Goal: Task Accomplishment & Management: Use online tool/utility

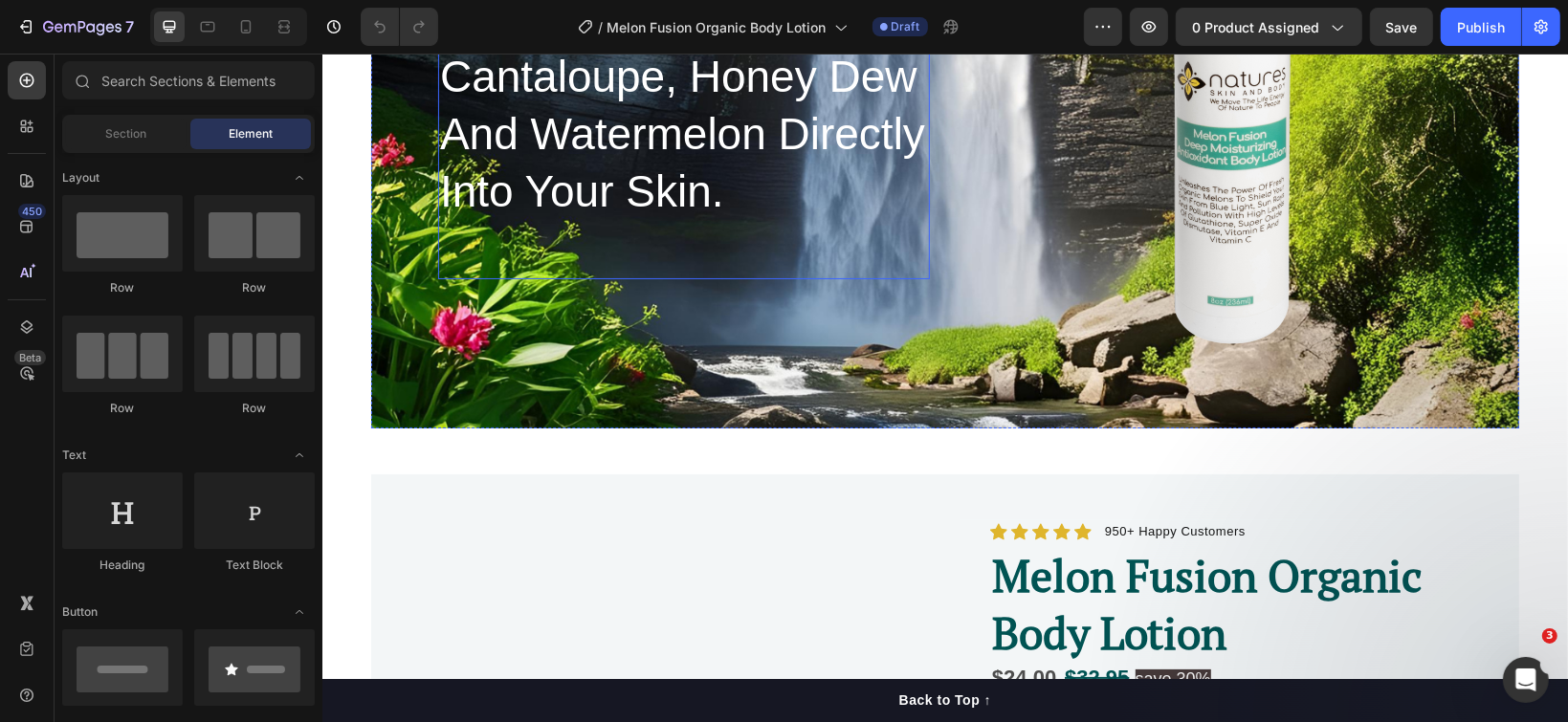
scroll to position [255, 0]
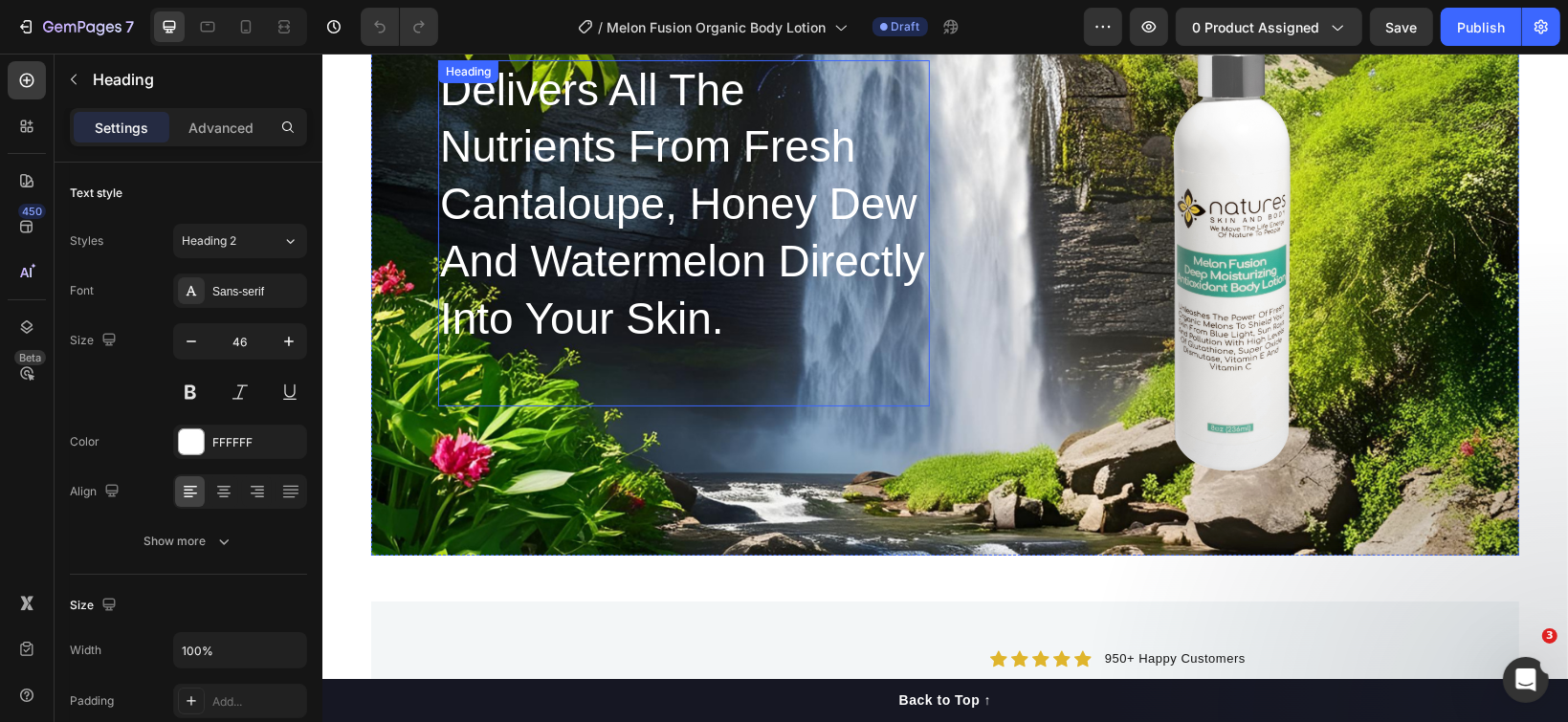
click at [661, 303] on h2 "Delivers All The Nutrients From Fresh Cantaloupe, Honey Dew And Watermelon Dire…" at bounding box center [683, 233] width 492 height 348
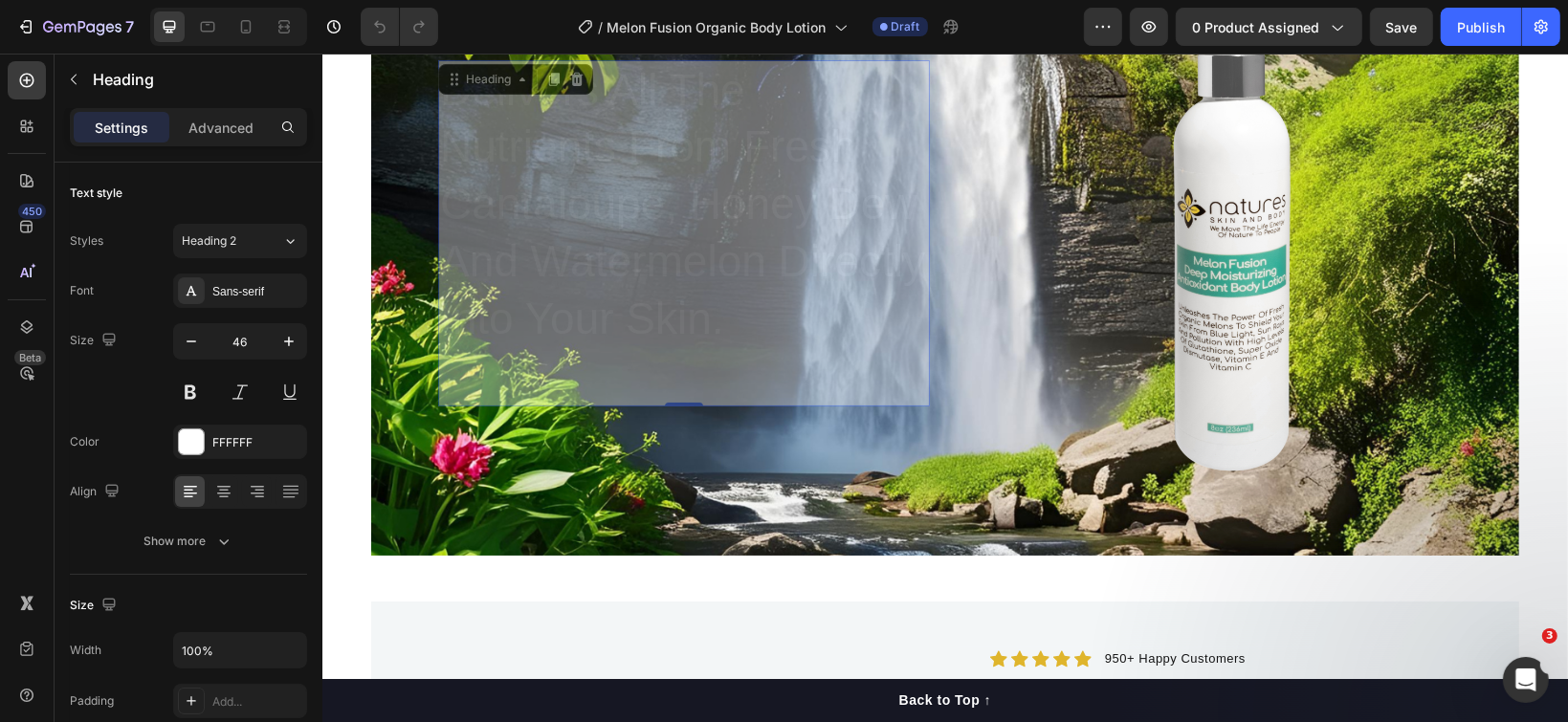
scroll to position [83, 0]
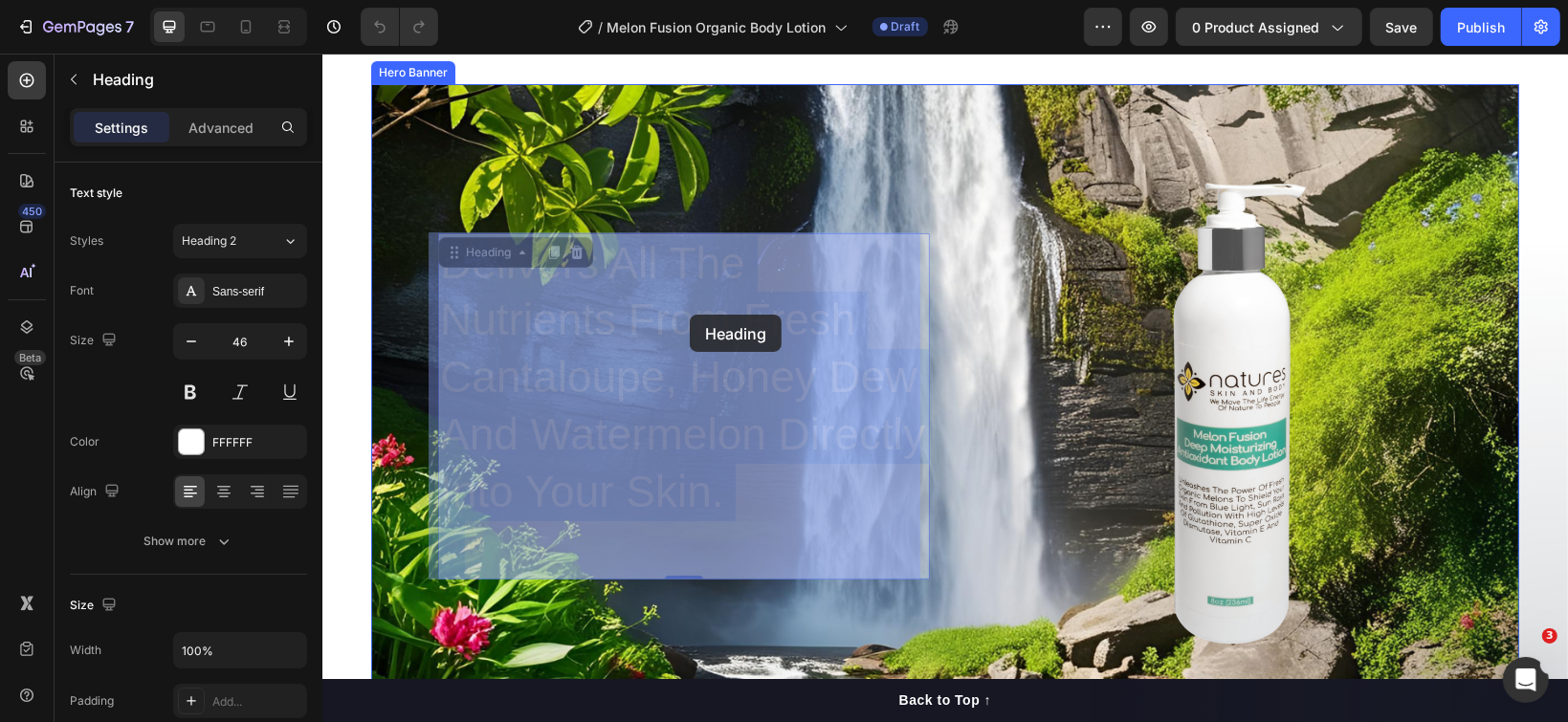
drag, startPoint x: 710, startPoint y: 319, endPoint x: 688, endPoint y: 314, distance: 22.6
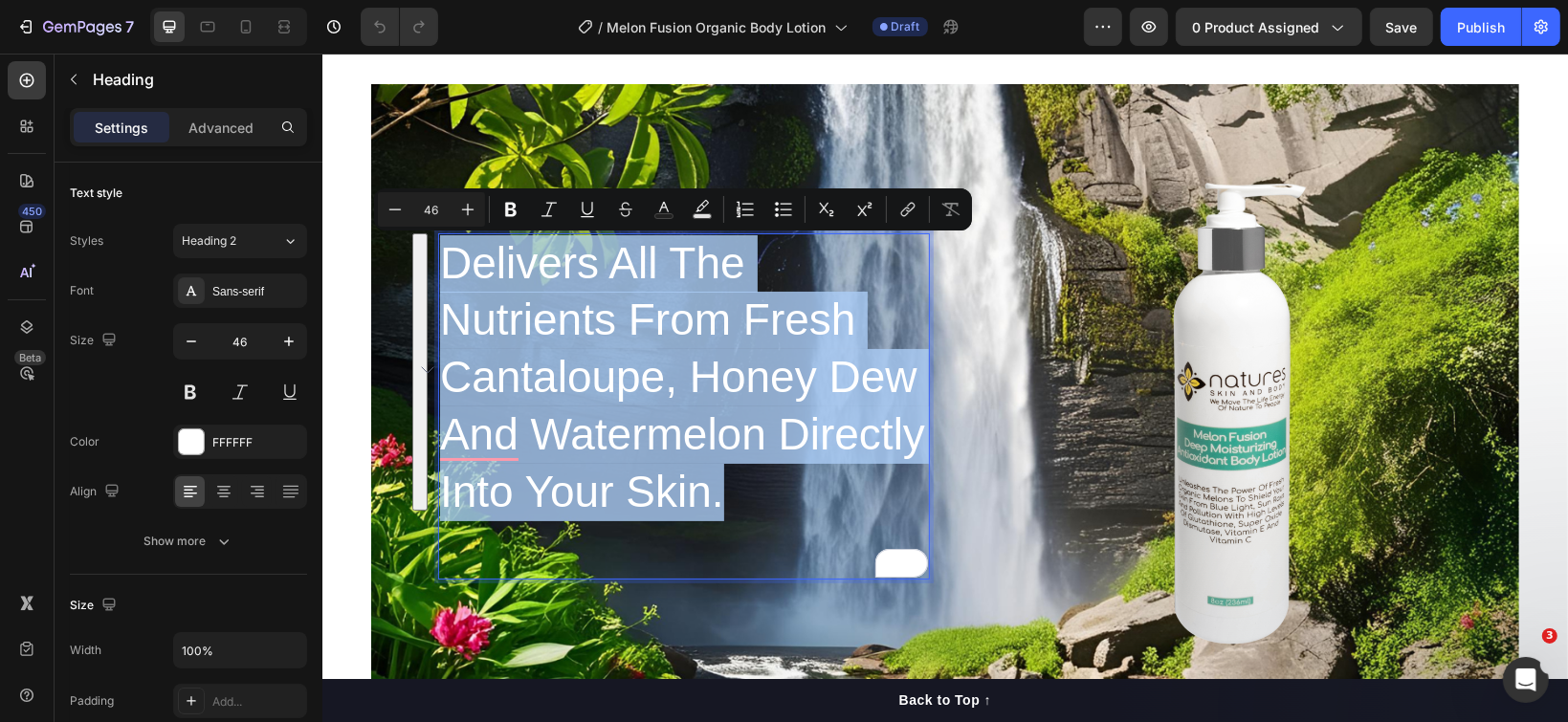
drag, startPoint x: 442, startPoint y: 275, endPoint x: 716, endPoint y: 483, distance: 344.0
click at [716, 483] on p "Delivers All The Nutrients From Fresh Cantaloupe, Honey Dew And Watermelon Dire…" at bounding box center [683, 405] width 488 height 344
copy p "Delivers All The Nutrients From Fresh Cantaloupe, Honey Dew And Watermelon Dire…"
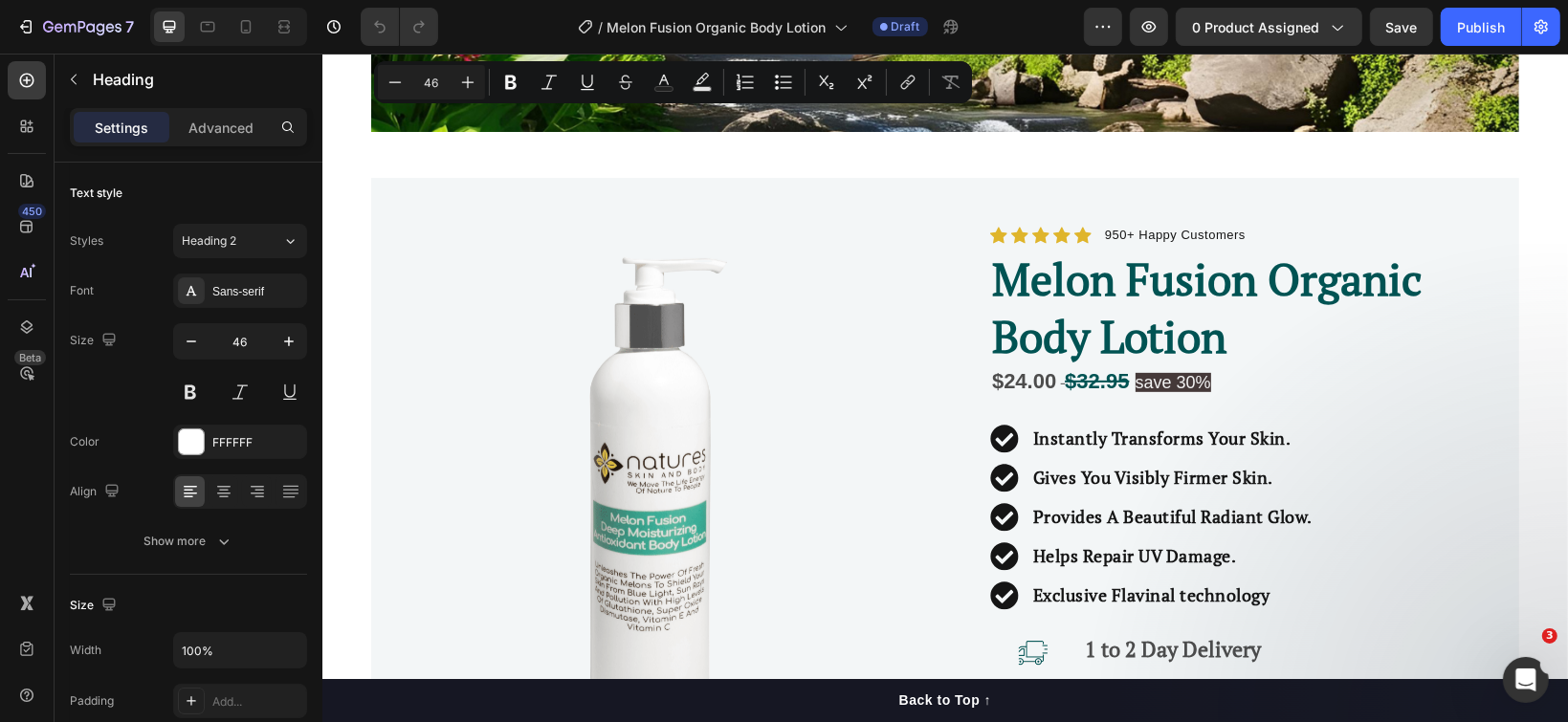
scroll to position [719, 0]
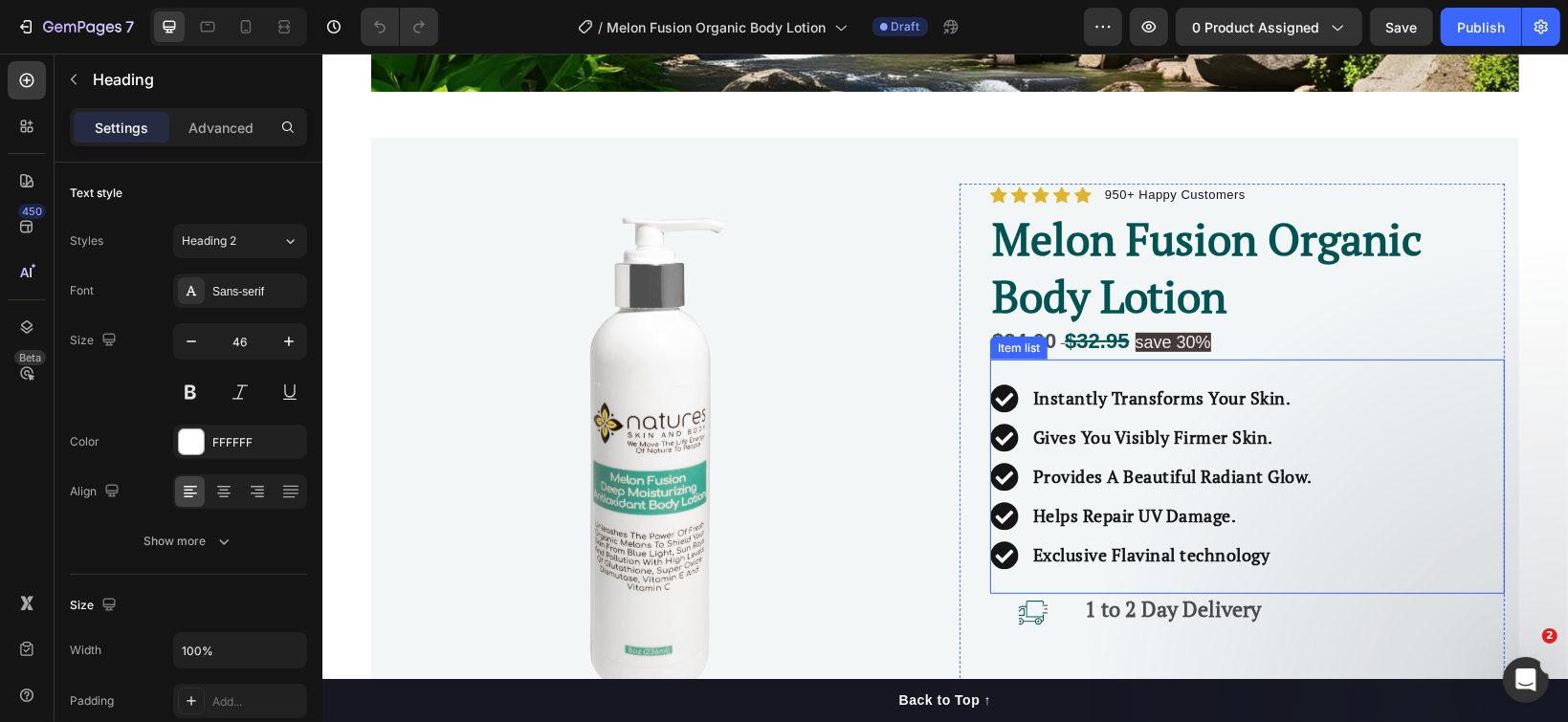
click at [1135, 400] on strong "Instantly Transforms Your Skin." at bounding box center [1161, 396] width 258 height 23
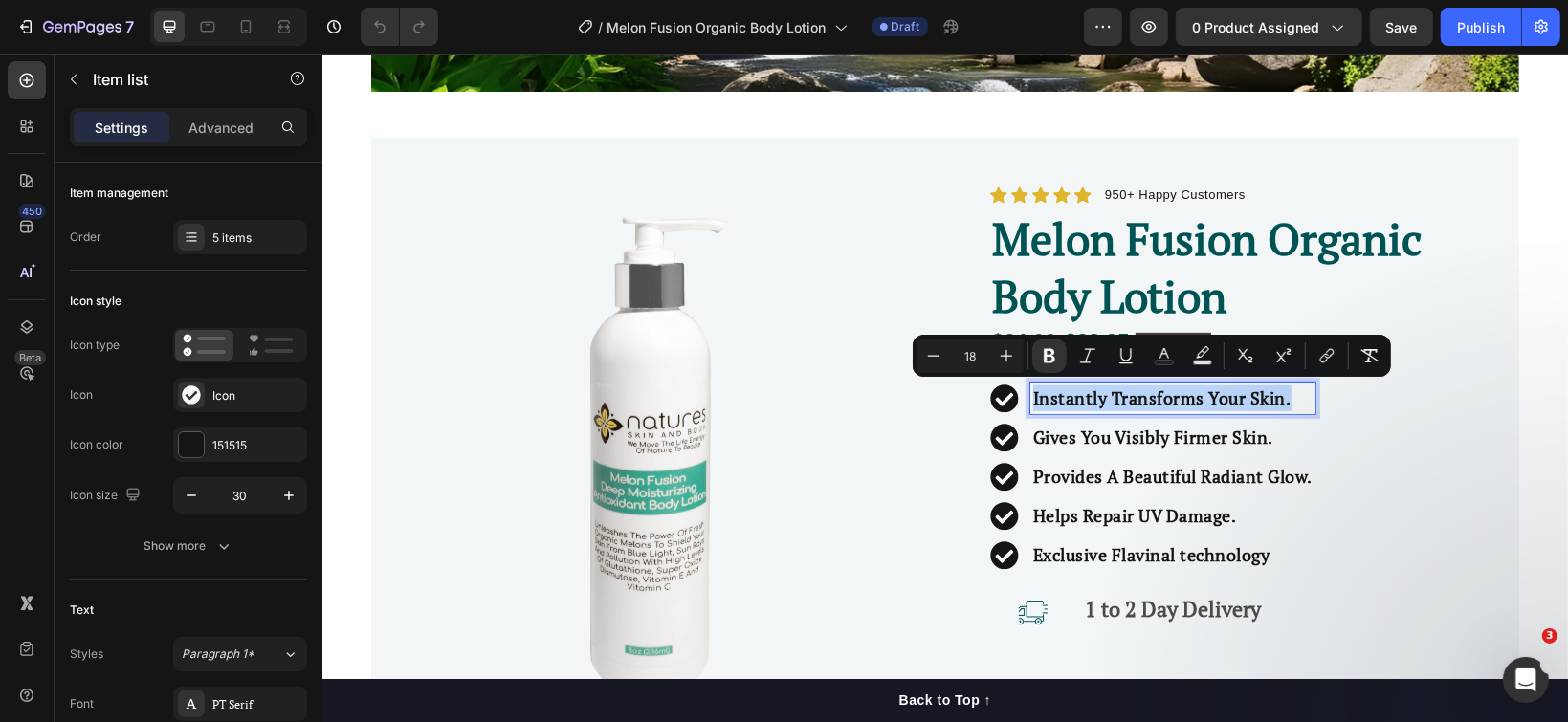
drag, startPoint x: 1272, startPoint y: 396, endPoint x: 1022, endPoint y: 397, distance: 250.0
click at [1032, 397] on strong "Instantly Transforms Your Skin." at bounding box center [1161, 396] width 258 height 23
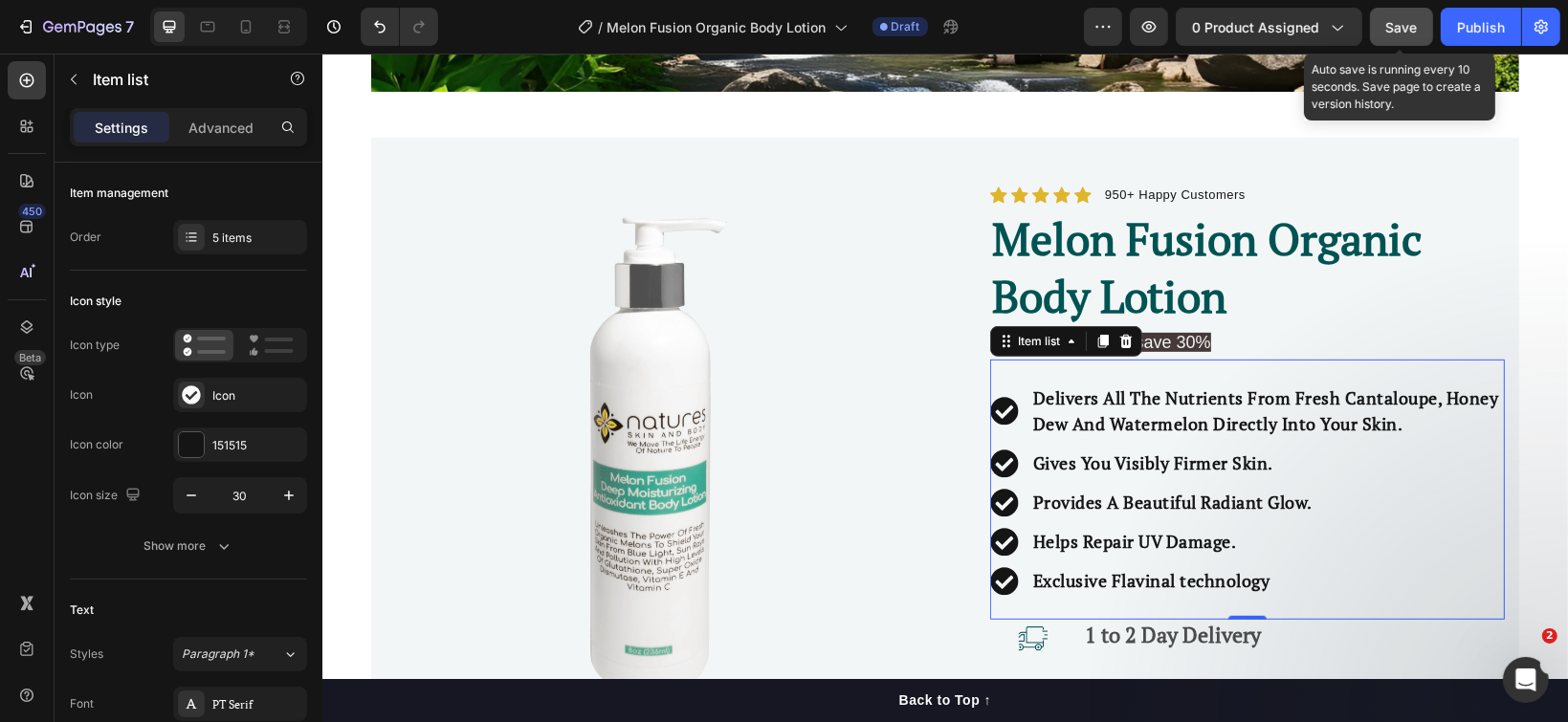
drag, startPoint x: 1400, startPoint y: 33, endPoint x: 1380, endPoint y: 36, distance: 20.2
click at [1399, 32] on span "Save" at bounding box center [1402, 27] width 32 height 16
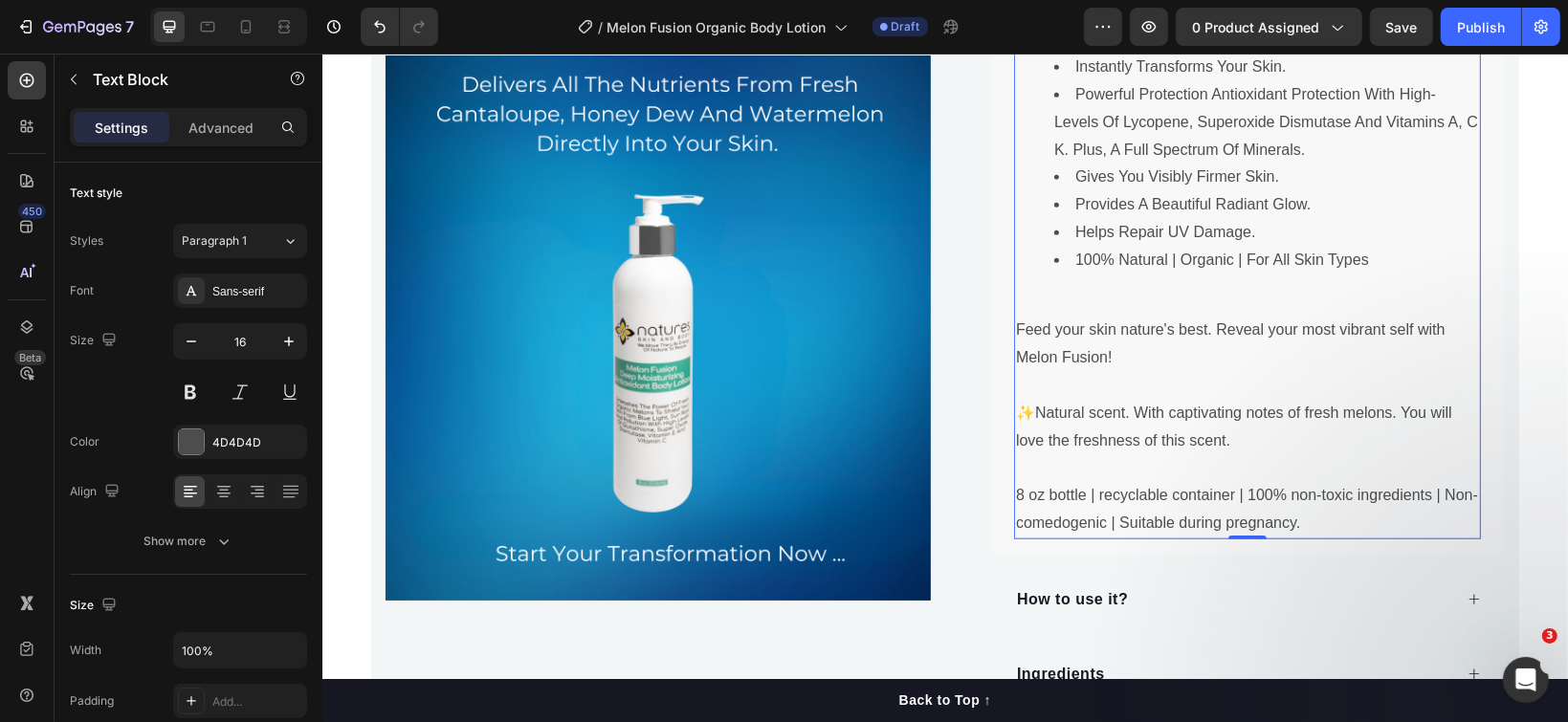
scroll to position [1612, 0]
